Goal: Navigation & Orientation: Find specific page/section

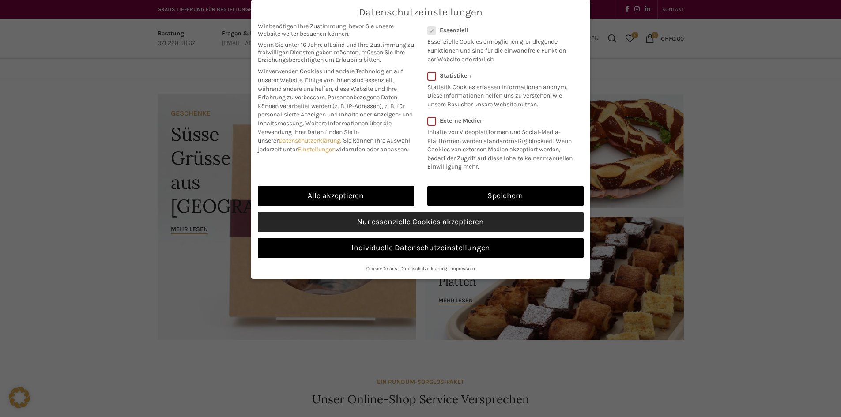
click at [460, 222] on link "Nur essenzielle Cookies akzeptieren" at bounding box center [421, 222] width 326 height 20
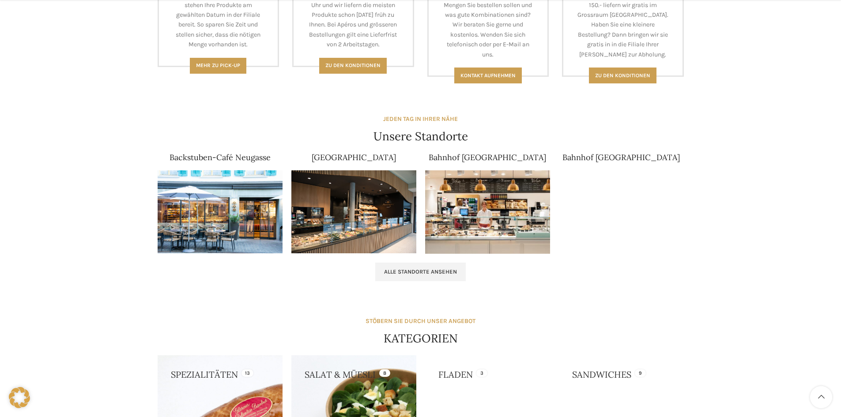
scroll to position [574, 0]
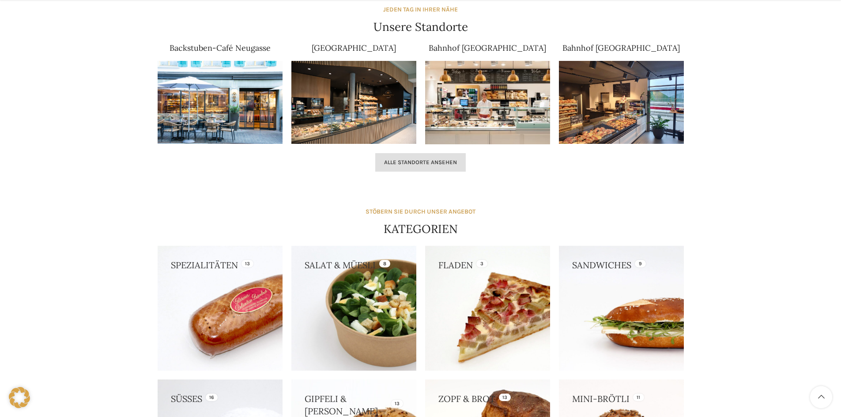
click at [389, 165] on span "Alle Standorte ansehen" at bounding box center [420, 162] width 73 height 7
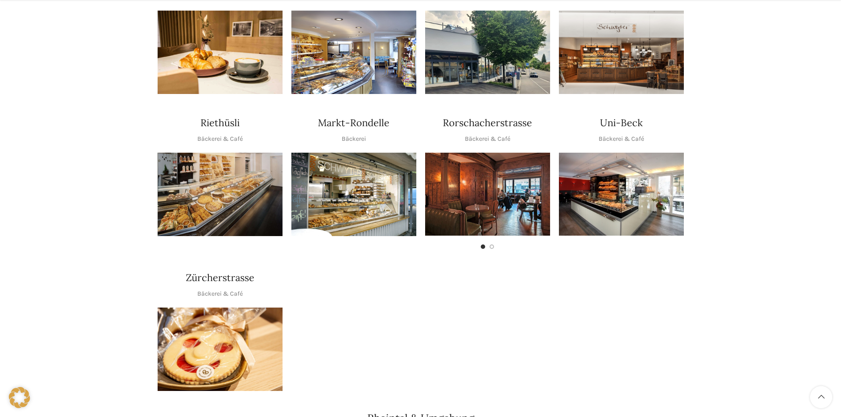
scroll to position [442, 0]
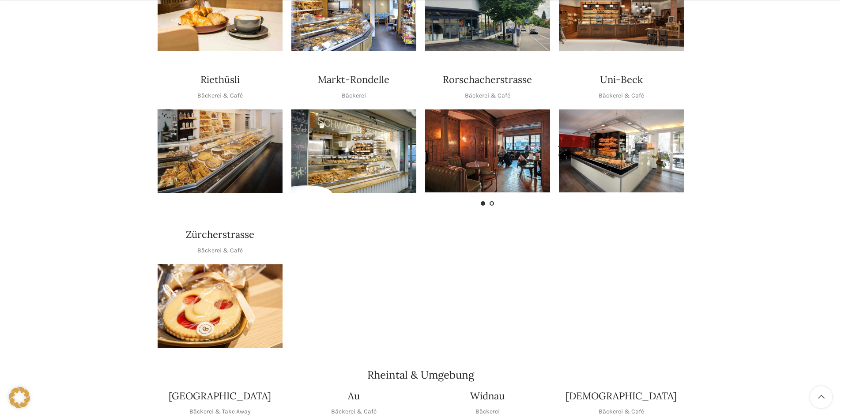
click at [491, 201] on span "Go to slide 2" at bounding box center [492, 203] width 4 height 4
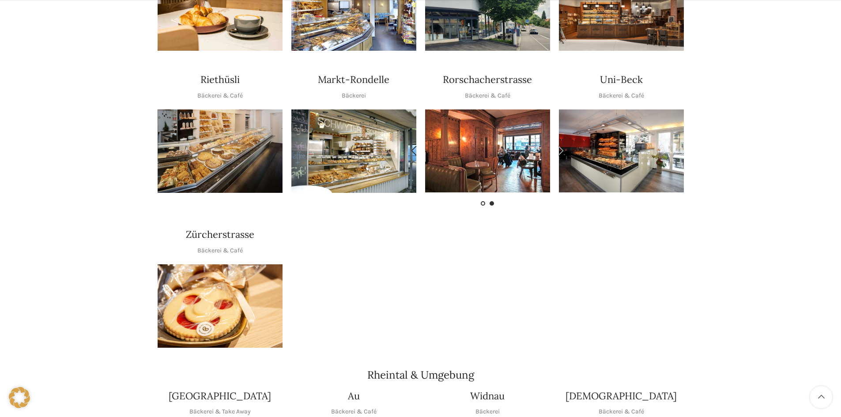
click at [483, 201] on span "Go to slide 1" at bounding box center [483, 203] width 4 height 4
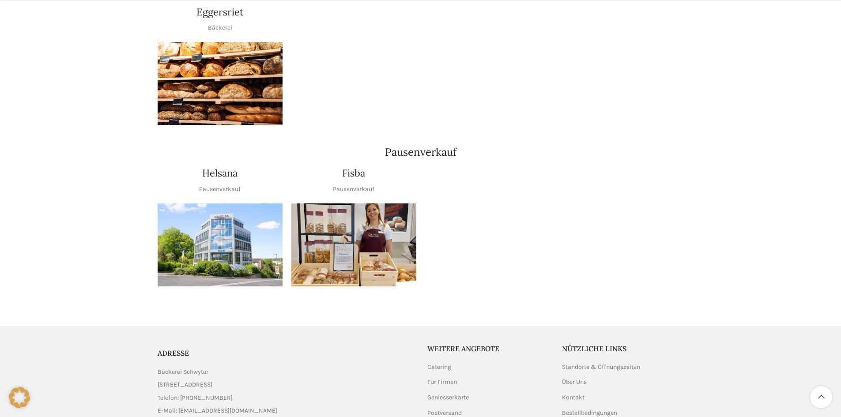
scroll to position [1031, 0]
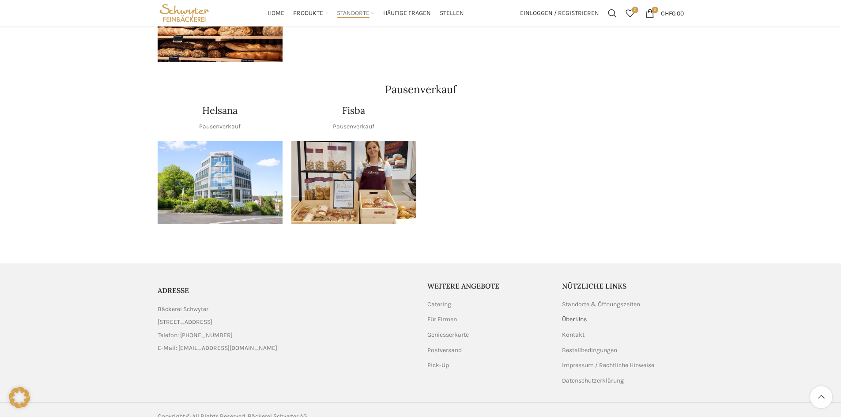
click at [572, 315] on link "Über Uns" at bounding box center [575, 319] width 26 height 9
